Goal: Information Seeking & Learning: Learn about a topic

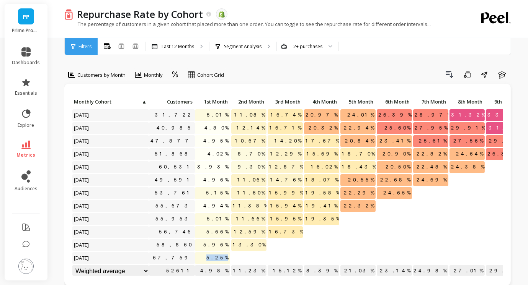
drag, startPoint x: 211, startPoint y: 257, endPoint x: 233, endPoint y: 257, distance: 22.6
click at [233, 257] on div "Click to create an audience 31,722 5.01% 11.08% 16.74% 20.97% 24.01% 26.39% 28.…" at bounding box center [334, 187] width 524 height 182
copy span "5.25%"
drag, startPoint x: 209, startPoint y: 243, endPoint x: 227, endPoint y: 243, distance: 17.6
click at [227, 243] on p "5.96%" at bounding box center [212, 245] width 35 height 11
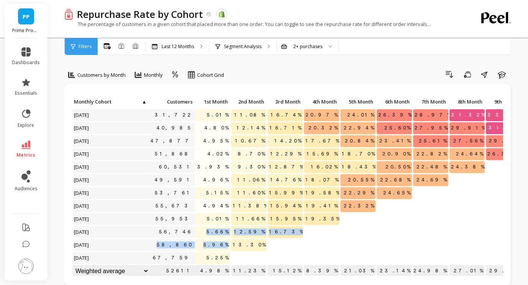
drag, startPoint x: 210, startPoint y: 232, endPoint x: 223, endPoint y: 251, distance: 23.6
click at [223, 251] on div "Click to create an audience 31,722 5.01% 11.08% 16.74% 20.97% 24.01% 26.39% 28.…" at bounding box center [334, 187] width 524 height 182
click at [227, 241] on span "5.96%" at bounding box center [216, 245] width 28 height 11
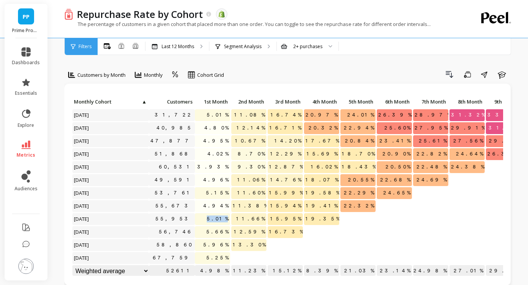
drag, startPoint x: 214, startPoint y: 220, endPoint x: 229, endPoint y: 220, distance: 14.9
click at [229, 220] on span "5.01%" at bounding box center [217, 219] width 25 height 11
click at [209, 206] on p "4.94%" at bounding box center [212, 206] width 35 height 11
drag, startPoint x: 246, startPoint y: 245, endPoint x: 265, endPoint y: 243, distance: 19.2
click at [265, 243] on p "13.30%" at bounding box center [248, 245] width 35 height 11
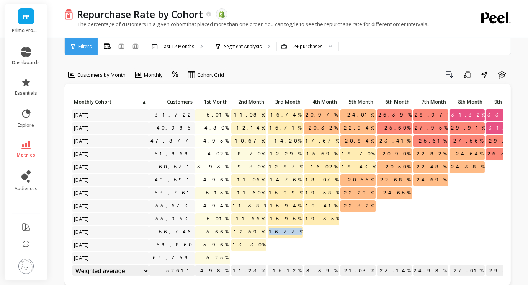
drag, startPoint x: 284, startPoint y: 229, endPoint x: 303, endPoint y: 229, distance: 18.7
click at [303, 229] on div "16.73%" at bounding box center [285, 233] width 36 height 13
drag, startPoint x: 321, startPoint y: 217, endPoint x: 344, endPoint y: 217, distance: 23.3
click at [344, 217] on div "Click to create an audience 31,722 5.01% 11.08% 16.74% 20.97% 24.01% 26.39% 28.…" at bounding box center [334, 187] width 524 height 182
click at [435, 181] on span "24.69%" at bounding box center [431, 179] width 33 height 11
